Goal: Task Accomplishment & Management: Use online tool/utility

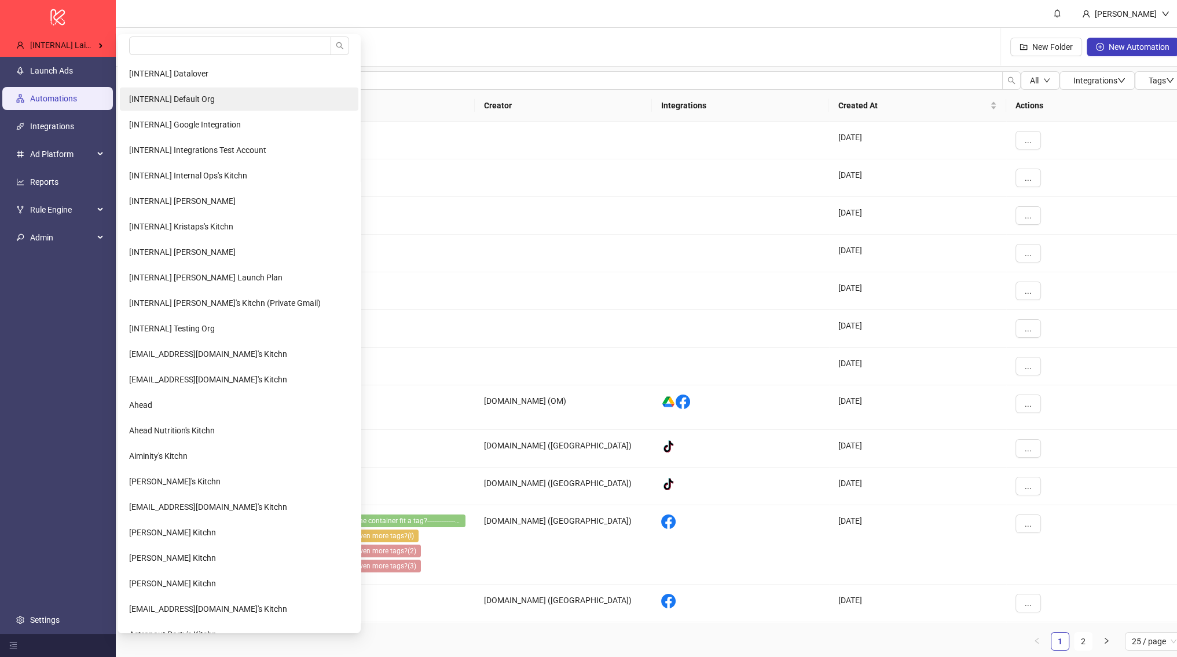
click at [191, 93] on li "[INTERNAL] Default Org" at bounding box center [239, 98] width 239 height 23
